Goal: Navigation & Orientation: Understand site structure

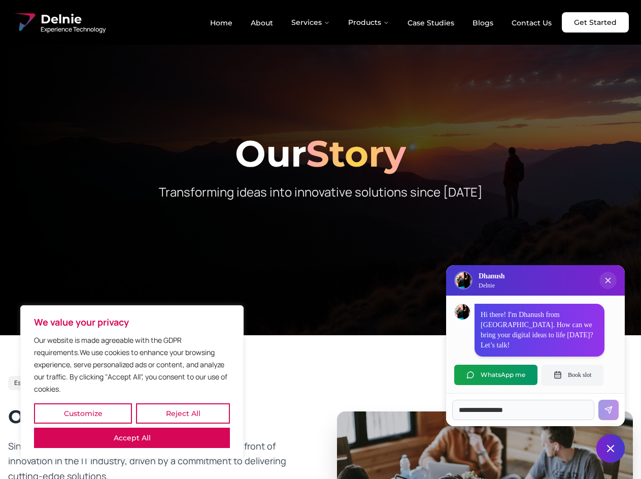
click at [83, 413] on button "Customize" at bounding box center [83, 413] width 98 height 20
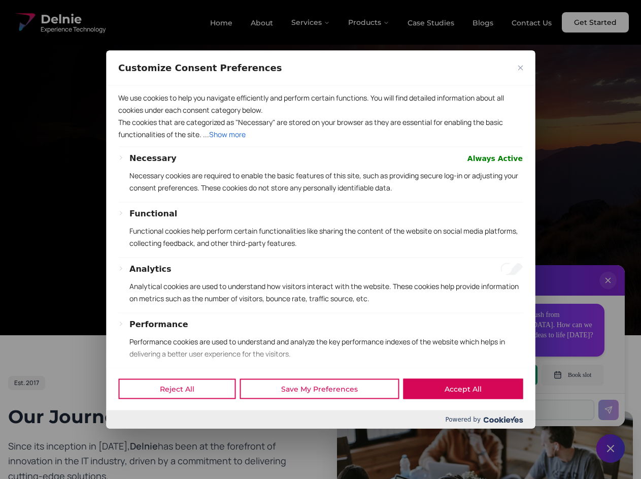
click at [183, 413] on div at bounding box center [320, 239] width 641 height 479
click at [132, 367] on div "We use cookies to help you navigate efficiently and perform certain functions. …" at bounding box center [320, 226] width 429 height 282
click at [320, 140] on p "The cookies that are categorized as "Necessary" are stored on your browser as t…" at bounding box center [320, 128] width 405 height 24
click at [311, 22] on div at bounding box center [320, 239] width 641 height 479
click at [369, 22] on div at bounding box center [320, 239] width 641 height 479
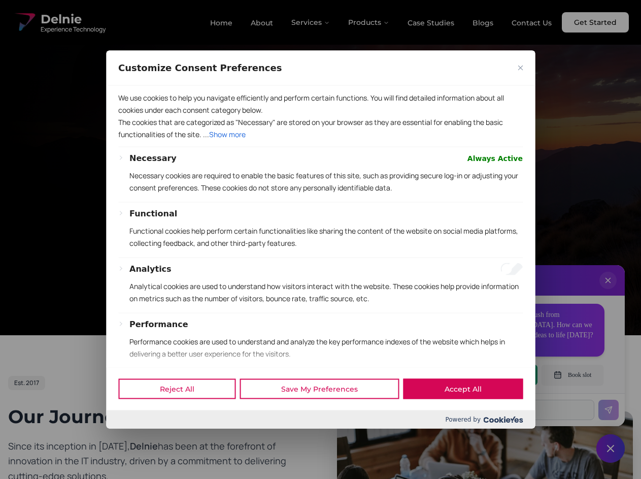
click at [608, 290] on div at bounding box center [320, 239] width 641 height 479
click at [496, 375] on div "Reject All Save My Preferences Accept All" at bounding box center [320, 388] width 429 height 43
click at [573, 375] on div at bounding box center [320, 239] width 641 height 479
click at [611, 448] on div at bounding box center [320, 239] width 641 height 479
